Goal: Task Accomplishment & Management: Manage account settings

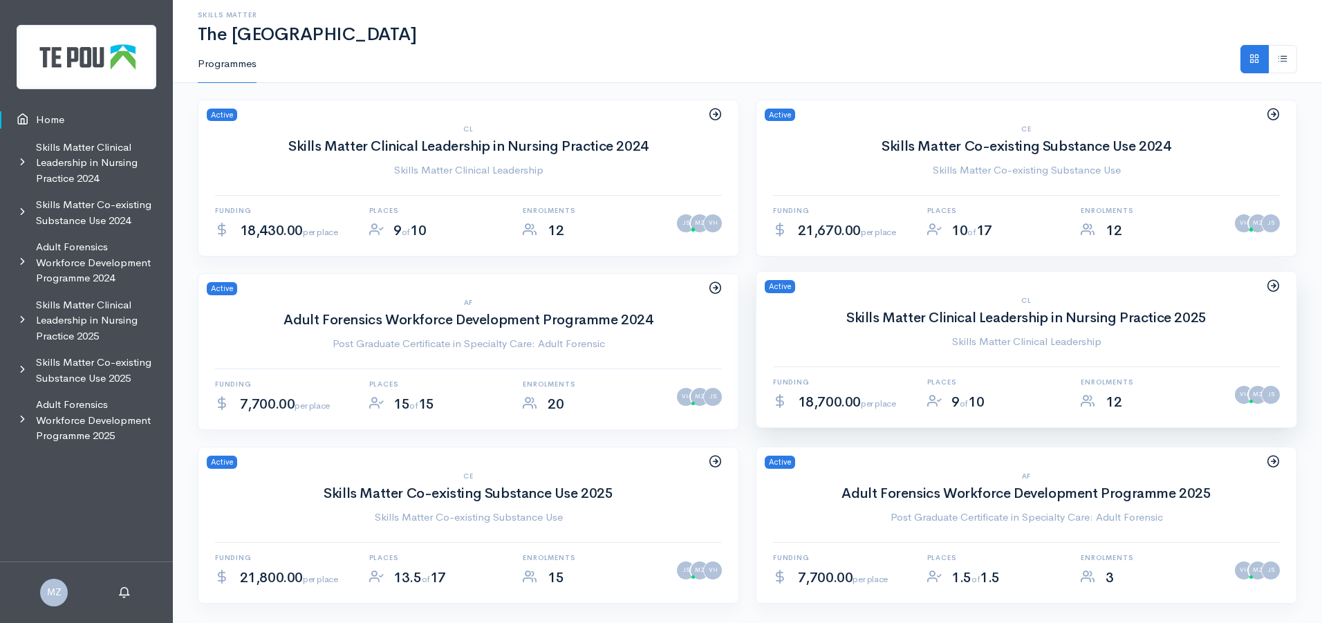
click at [857, 359] on div "CL Skills Matter Clinical Leadership in Nursing Practice 2025 Skills Matter Cli…" at bounding box center [1026, 362] width 540 height 131
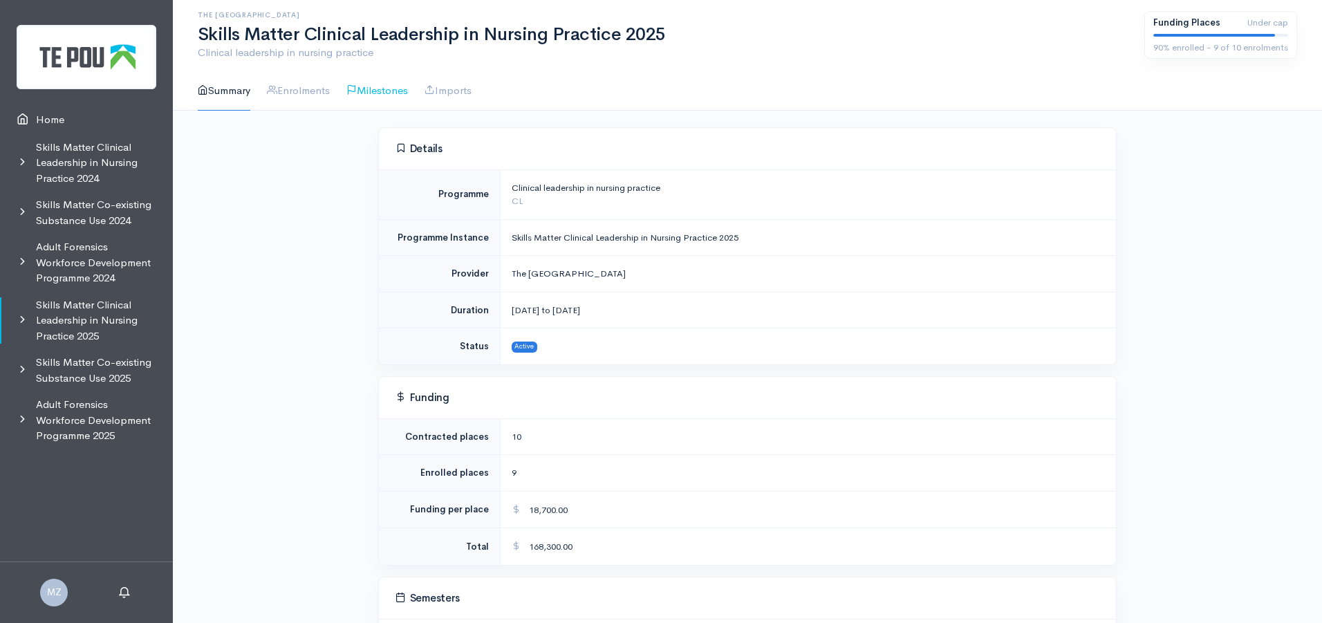
click at [370, 95] on link "Milestones" at bounding box center [377, 90] width 62 height 39
click at [328, 92] on link "Enrolments" at bounding box center [298, 90] width 63 height 39
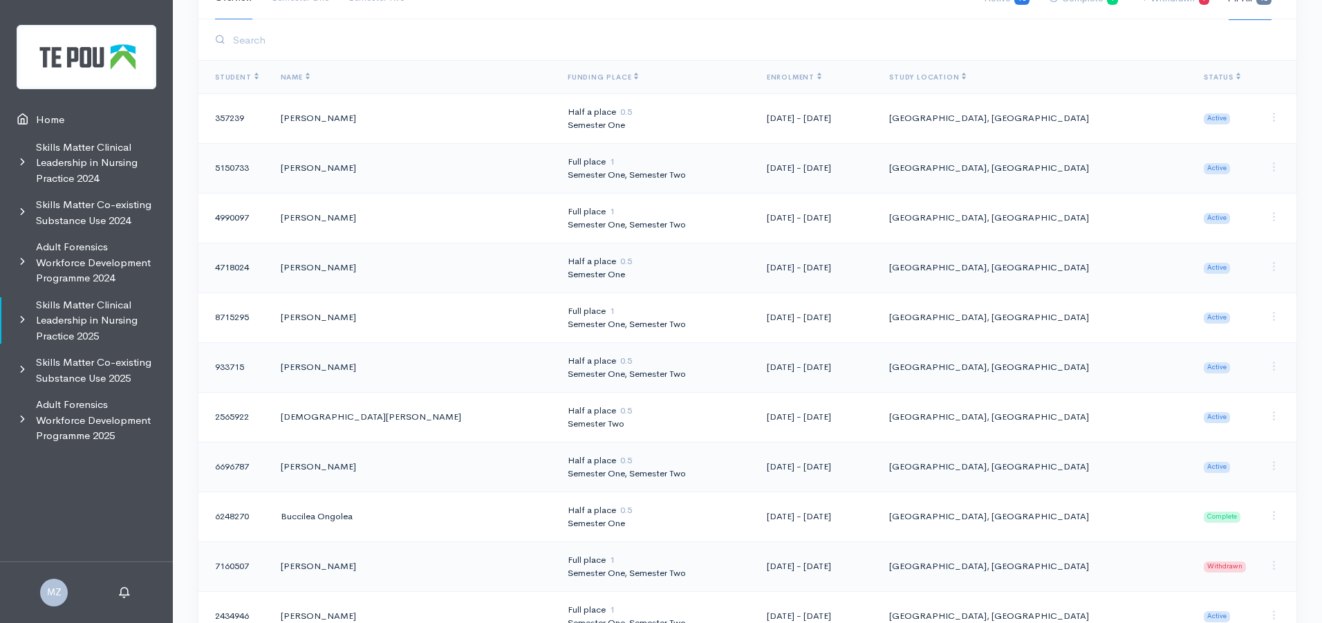
scroll to position [147, 0]
click at [438, 133] on td "[PERSON_NAME]" at bounding box center [413, 122] width 287 height 50
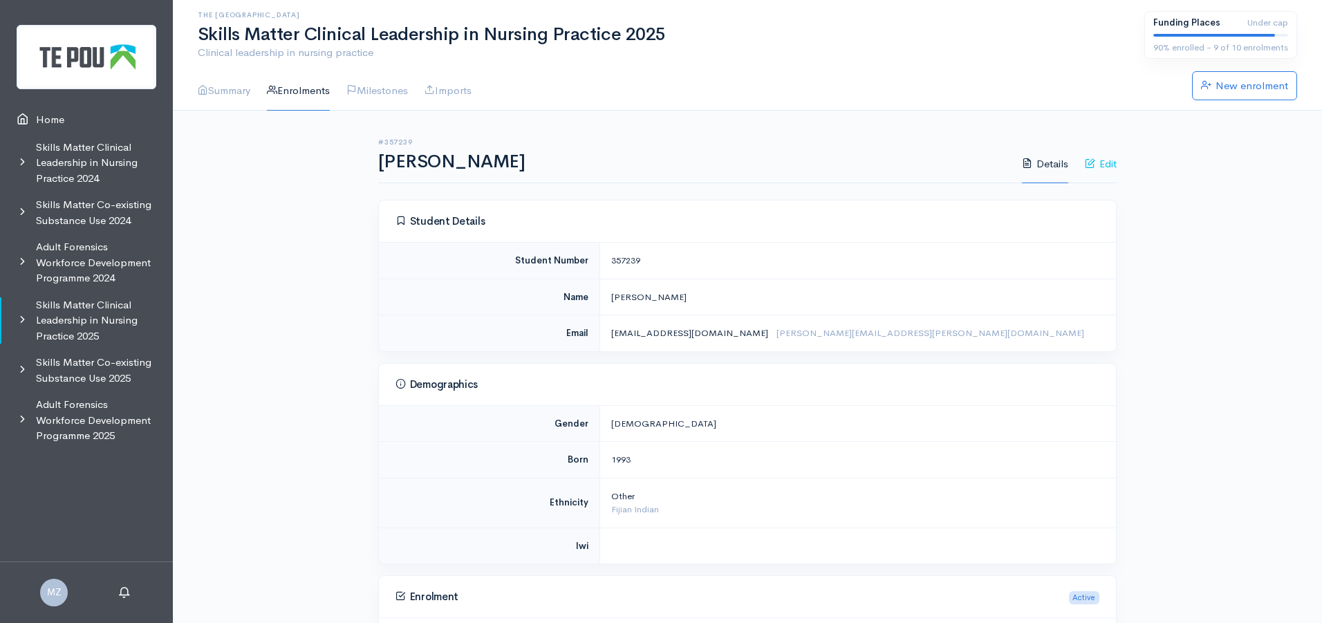
click at [1103, 169] on link "Edit" at bounding box center [1101, 163] width 32 height 39
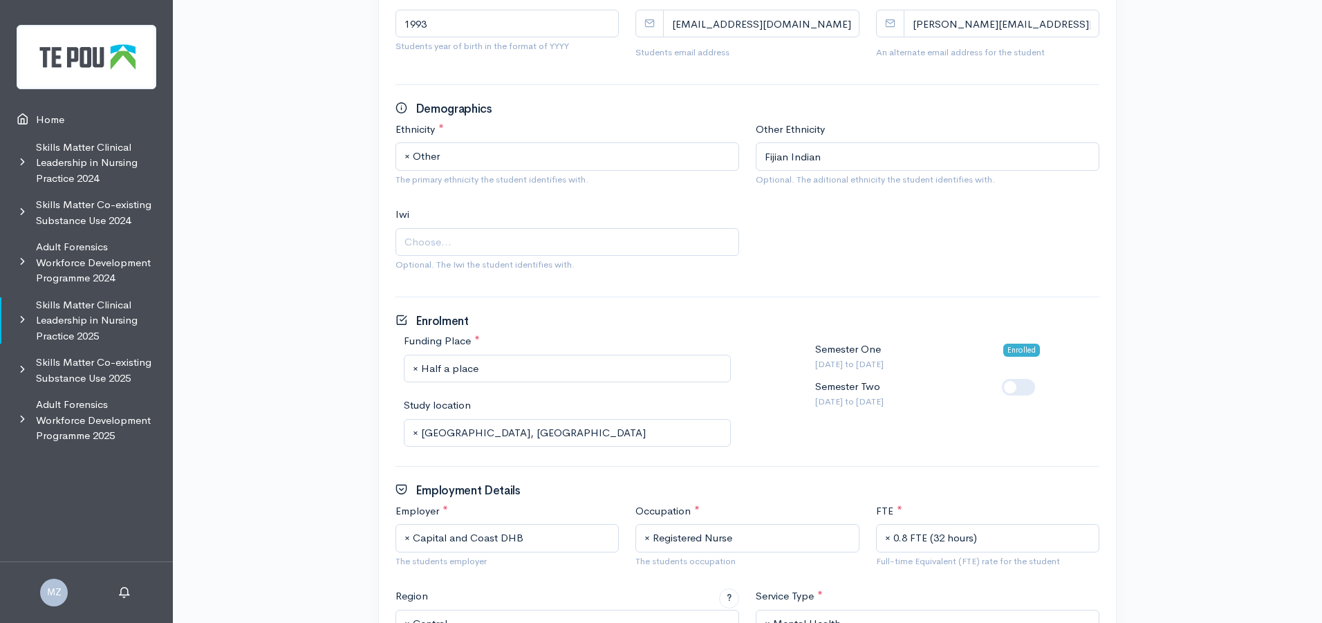
scroll to position [622, 0]
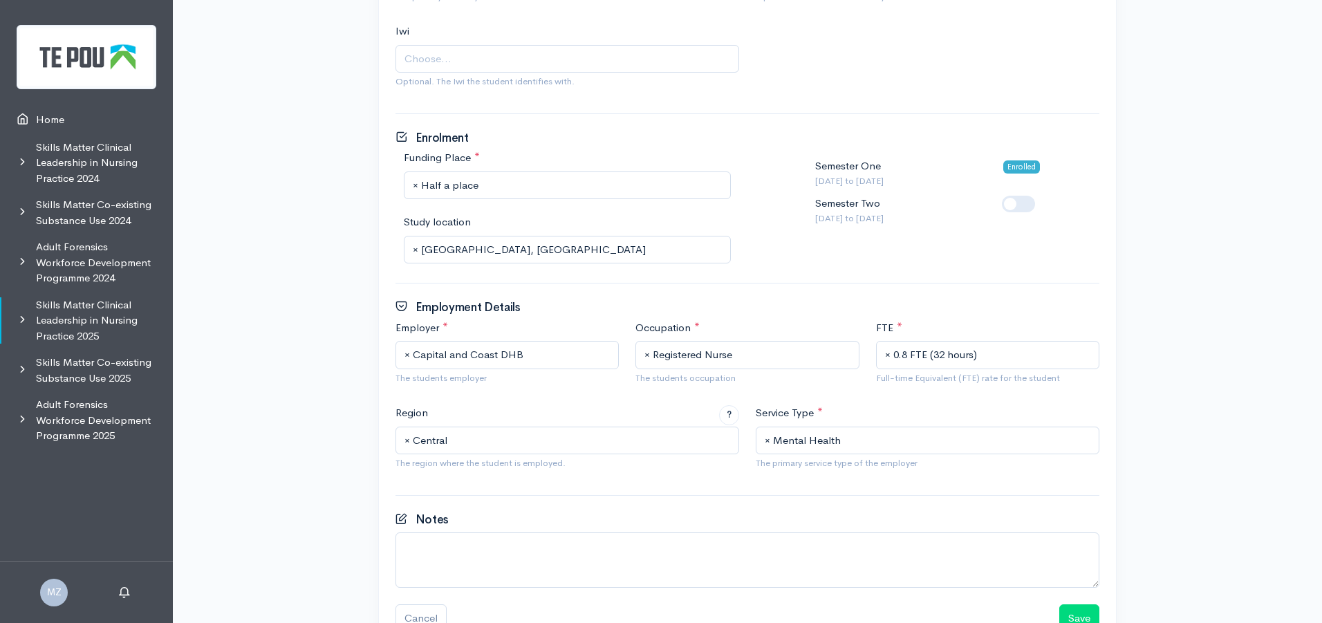
click at [1040, 196] on label at bounding box center [1040, 196] width 0 height 0
click at [1013, 200] on input "checkbox" at bounding box center [1007, 202] width 11 height 13
checkbox input "true"
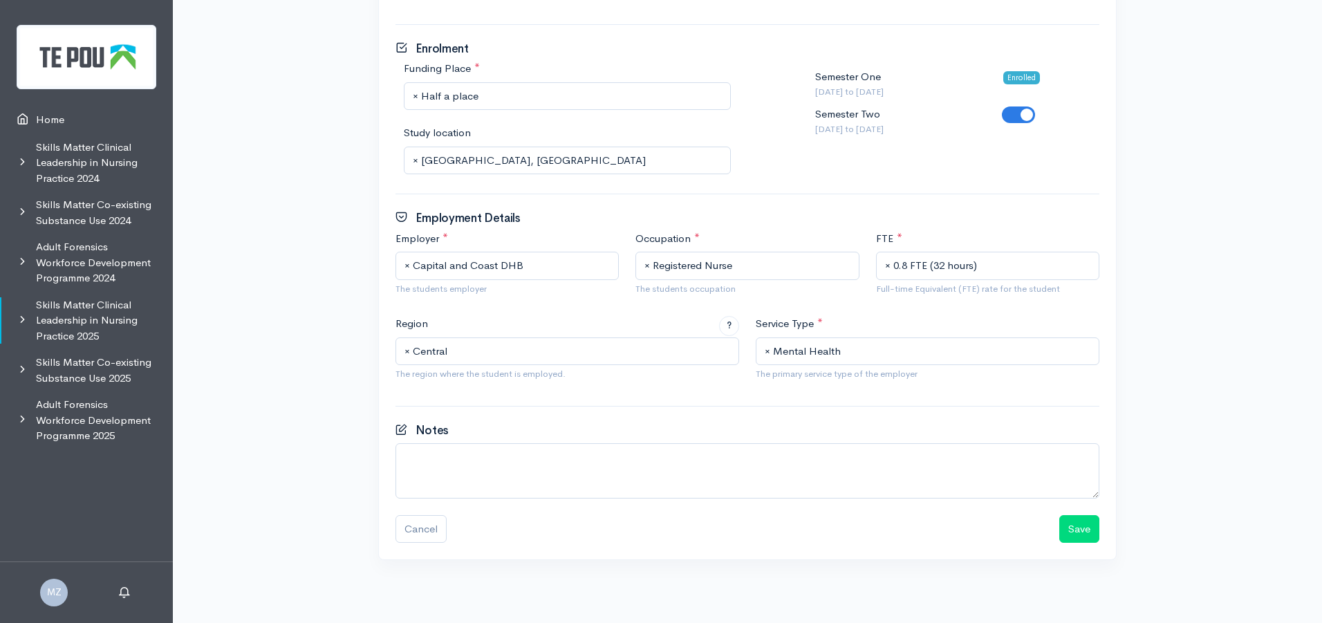
scroll to position [715, 0]
click at [501, 92] on span "× Half a place" at bounding box center [569, 93] width 312 height 16
click at [1058, 523] on div "Cancel Save" at bounding box center [747, 526] width 720 height 28
click at [1074, 525] on button "Save" at bounding box center [1079, 526] width 40 height 28
